Goal: Navigation & Orientation: Find specific page/section

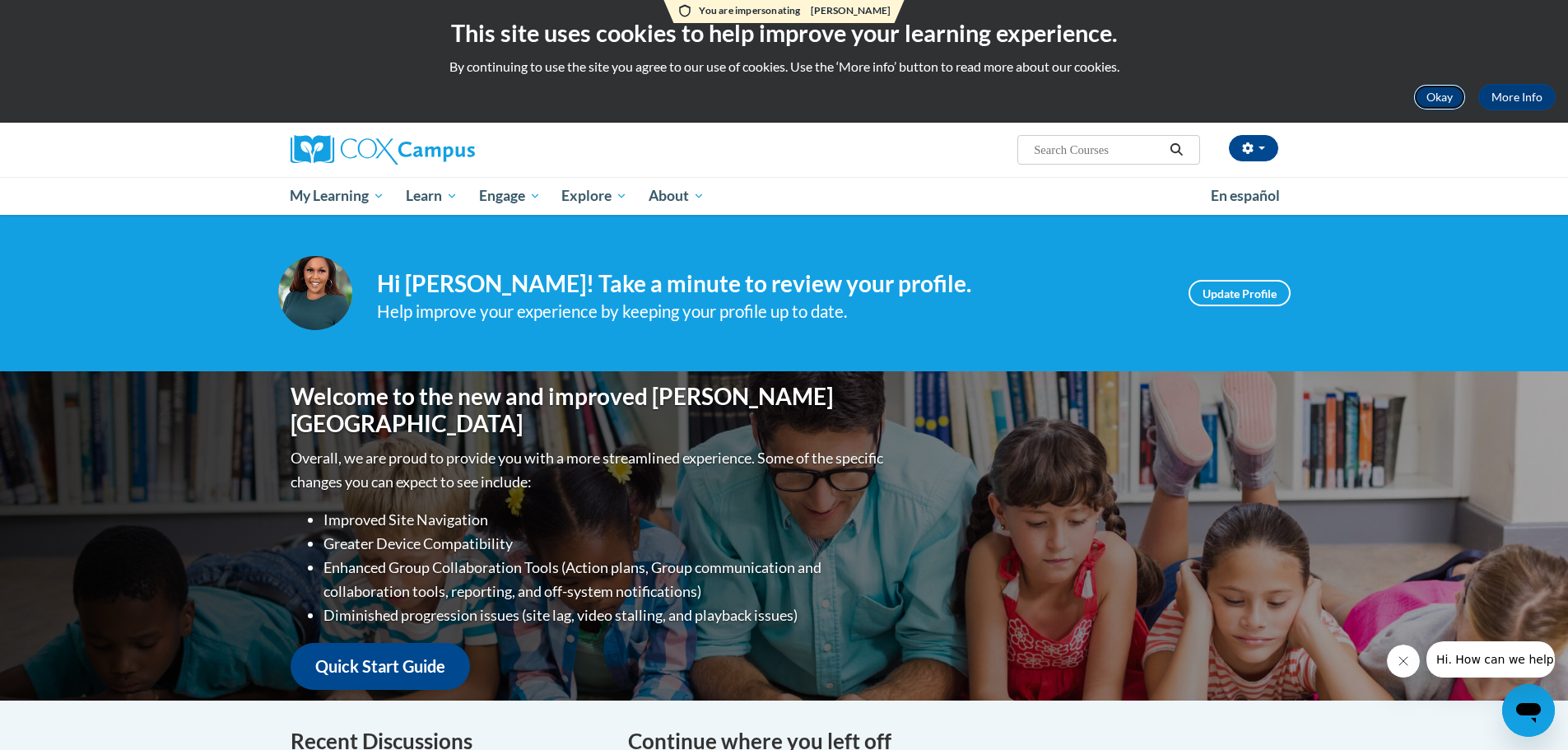
click at [1436, 95] on button "Okay" at bounding box center [1439, 97] width 53 height 26
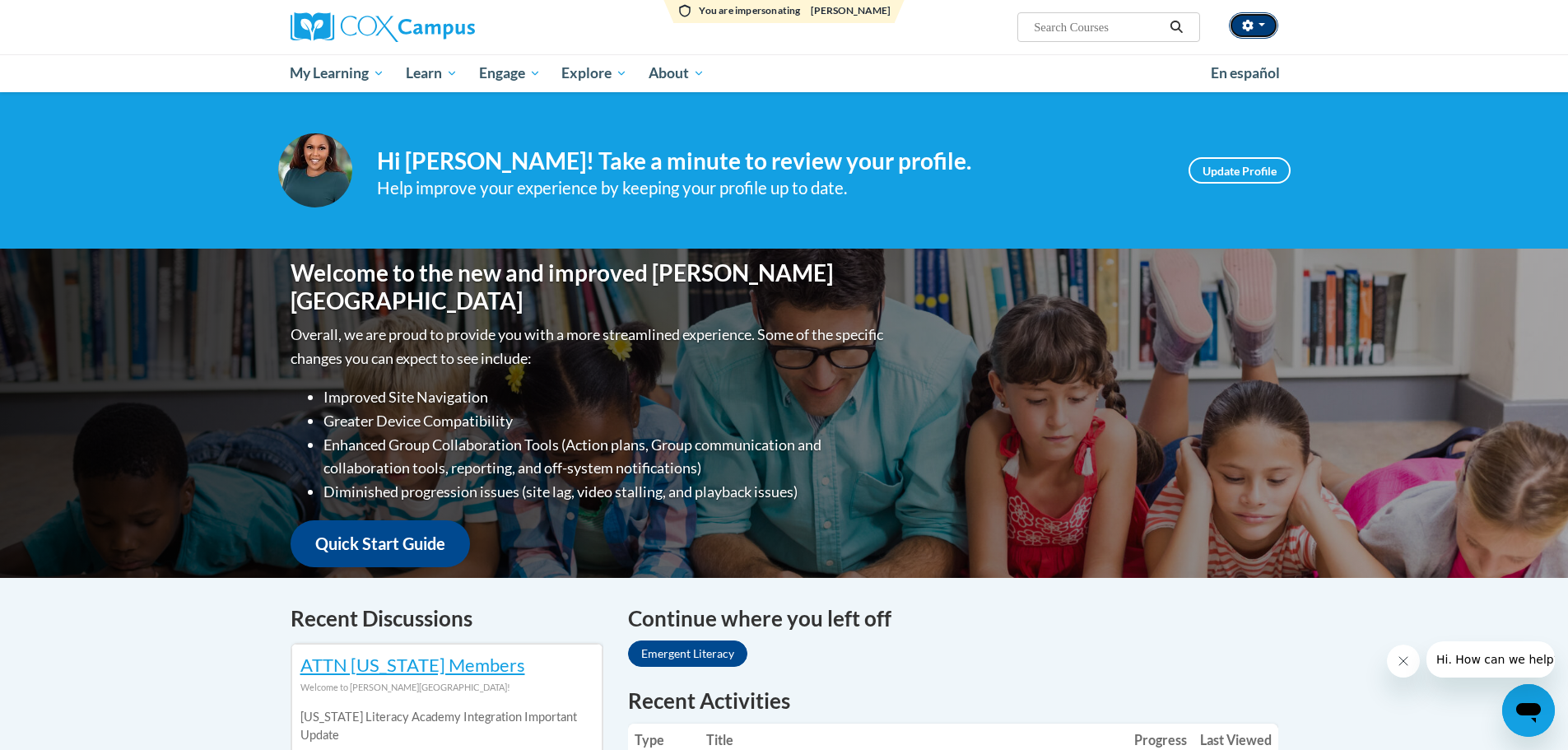
click at [1255, 21] on button "button" at bounding box center [1253, 25] width 49 height 26
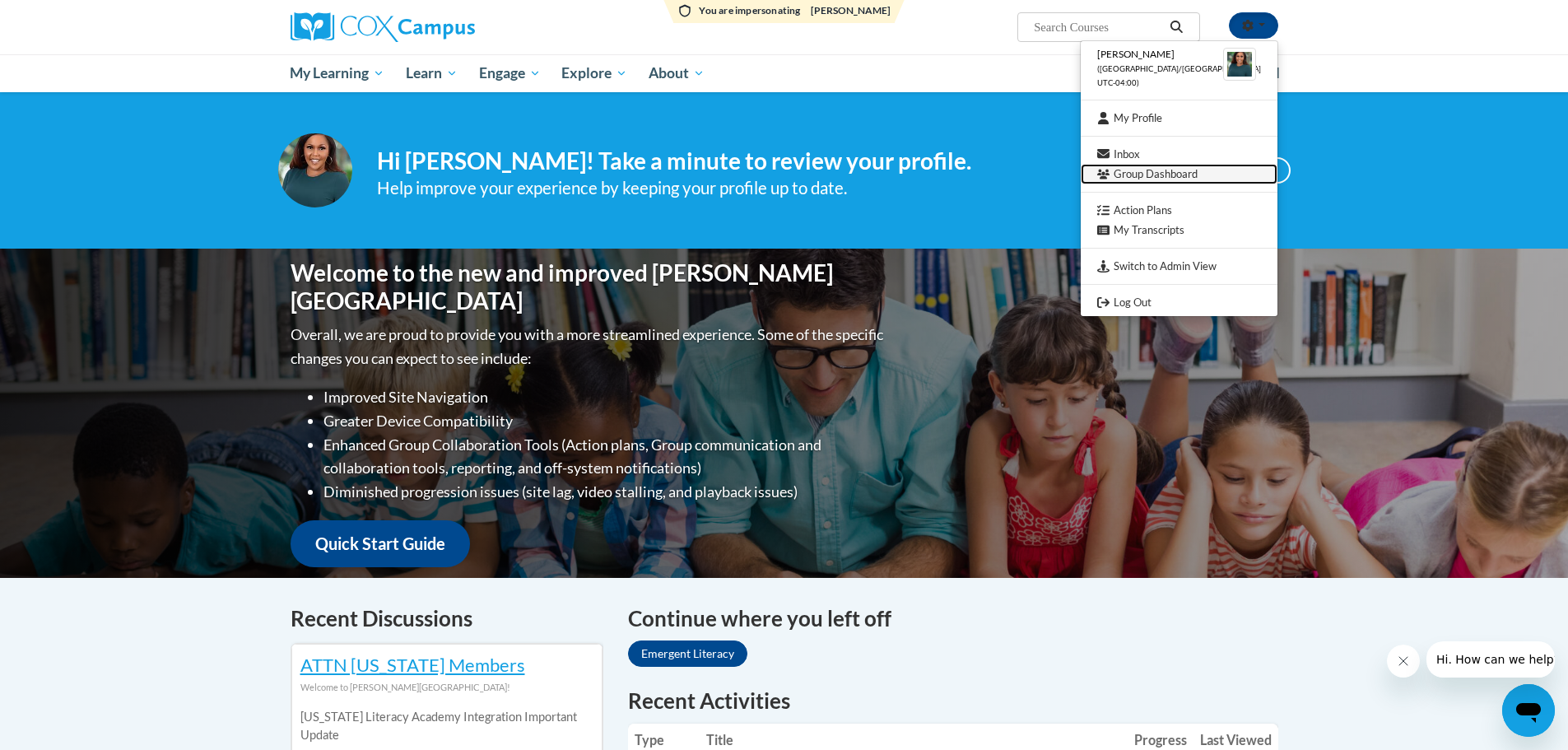
click at [1155, 179] on link "Group Dashboard" at bounding box center [1179, 174] width 197 height 21
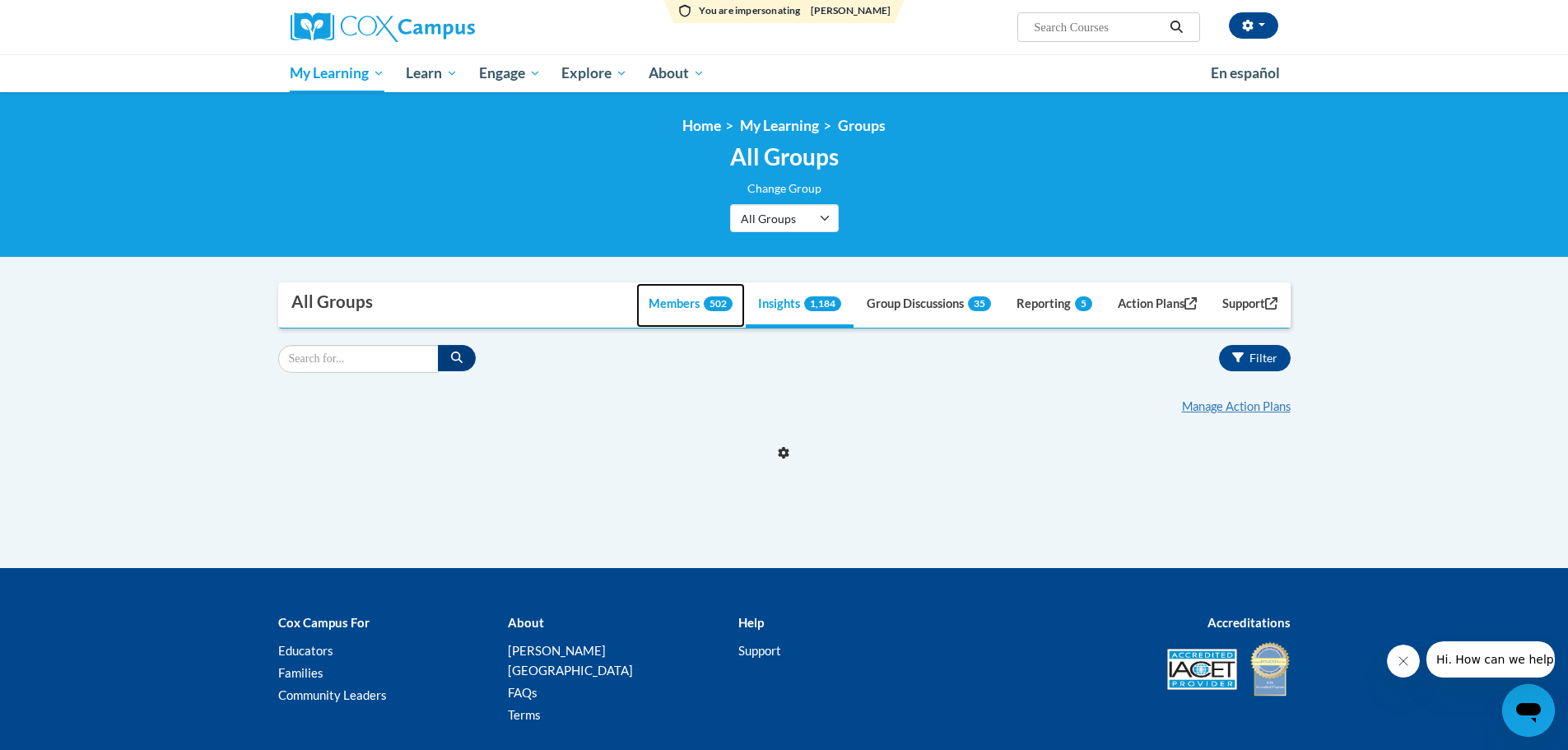
click at [651, 307] on link "Members 502" at bounding box center [690, 305] width 108 height 45
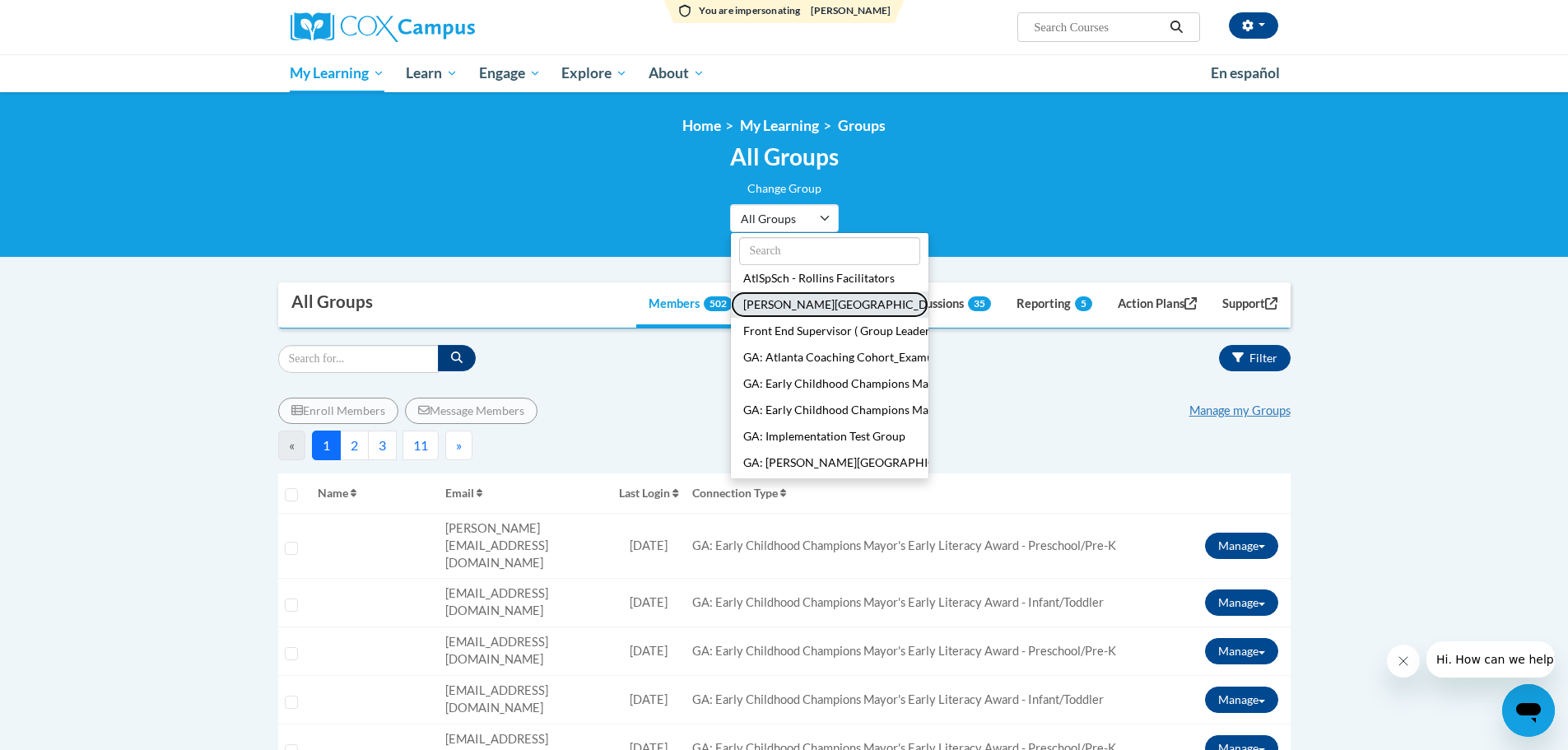
click at [800, 295] on button "[PERSON_NAME][GEOGRAPHIC_DATA]/[GEOGRAPHIC_DATA]" at bounding box center [830, 304] width 198 height 26
